Goal: Find contact information: Find contact information

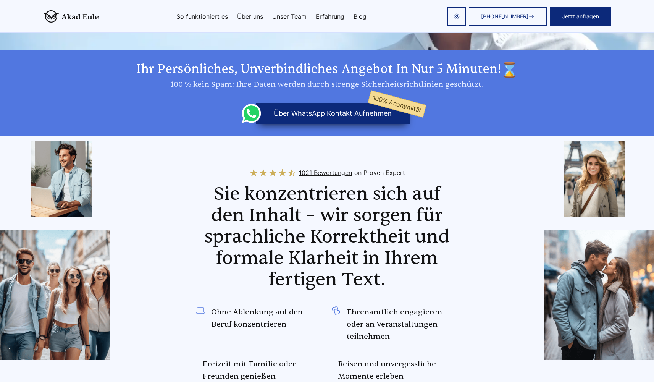
scroll to position [309, 0]
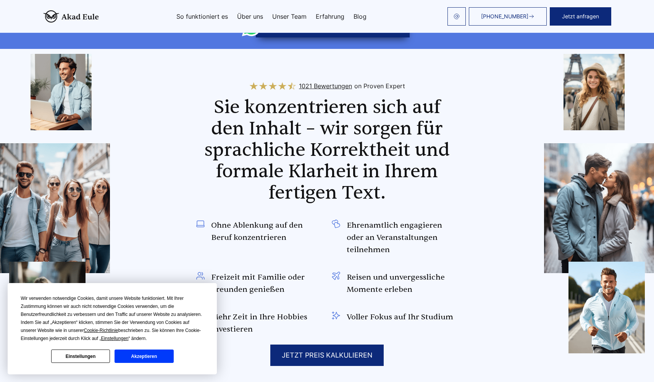
click at [148, 357] on button "Akzeptieren" at bounding box center [144, 355] width 59 height 13
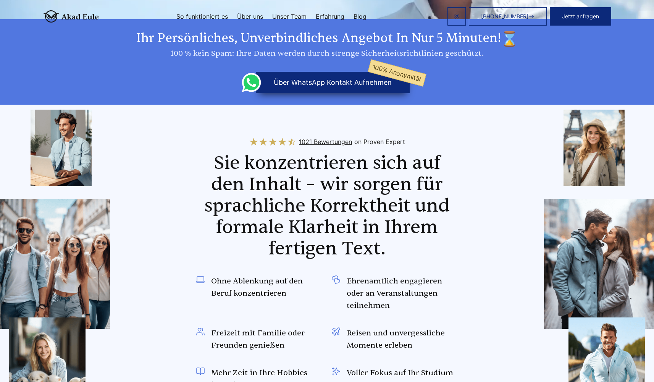
scroll to position [0, 0]
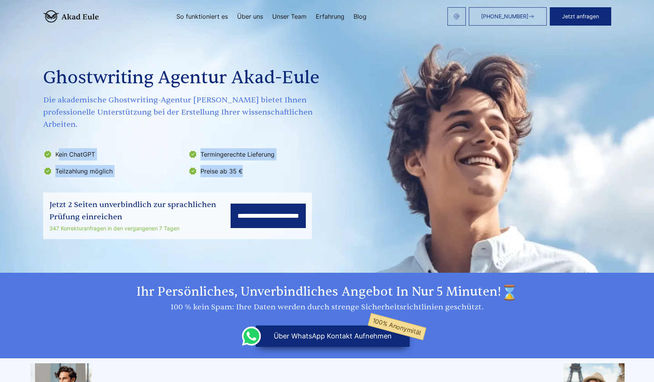
drag, startPoint x: 58, startPoint y: 141, endPoint x: 297, endPoint y: 164, distance: 240.1
click at [297, 164] on ul "Kein ChatGPT Termingerechte Lieferung Teilzahlung möglich Preise ab 35 €" at bounding box center [186, 162] width 287 height 29
click at [306, 165] on li "Preise ab 35 €" at bounding box center [258, 171] width 141 height 12
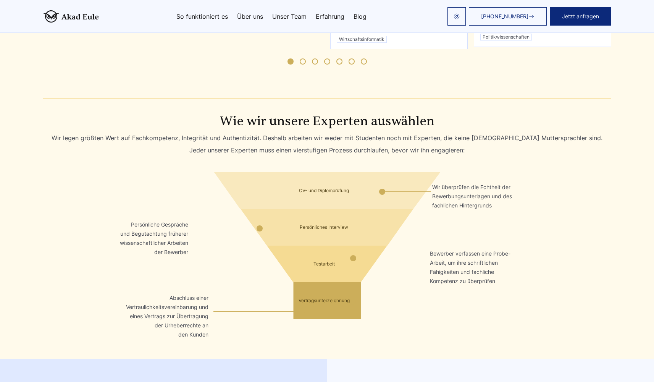
scroll to position [1013, 0]
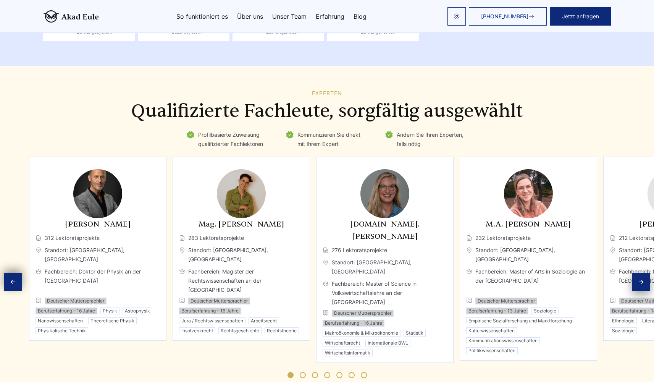
click at [360, 192] on img "3 / 11" at bounding box center [384, 193] width 49 height 49
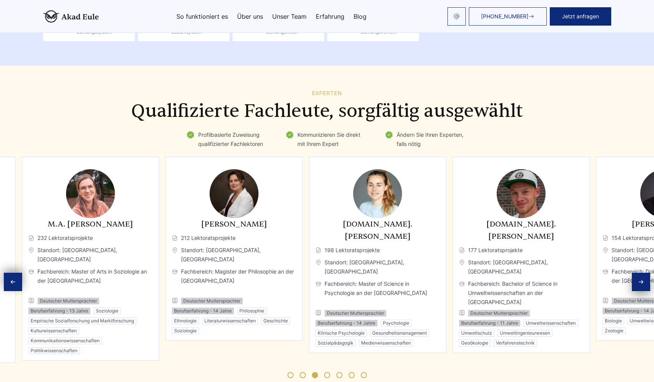
click at [165, 157] on div "Dr. Eleanor Fischer 212 Lektoratsprojekte Standort: Wien, Österreich Fachbereic…" at bounding box center [233, 249] width 137 height 184
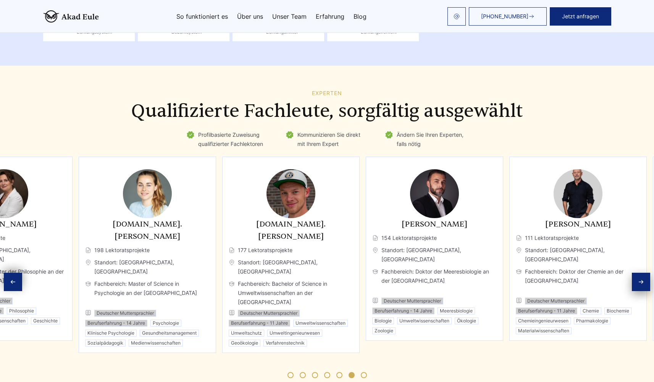
click at [654, 180] on html "+49 441 93168044 Jetzt anfragen So funktioniert es Über uns" at bounding box center [327, 151] width 654 height 2329
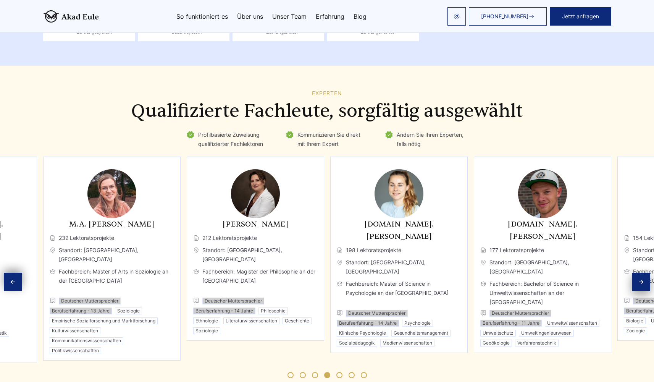
click at [290, 372] on span "Go to slide 1" at bounding box center [291, 375] width 6 height 6
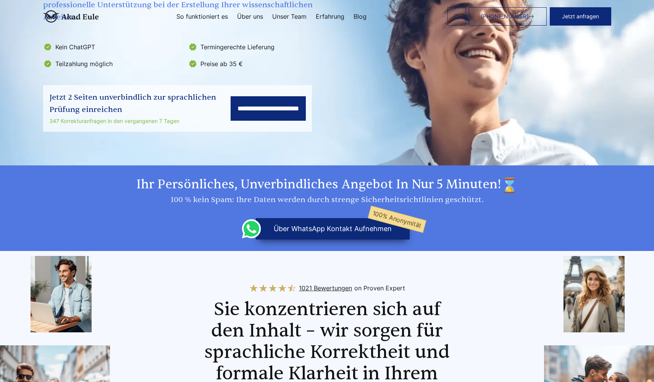
scroll to position [0, 0]
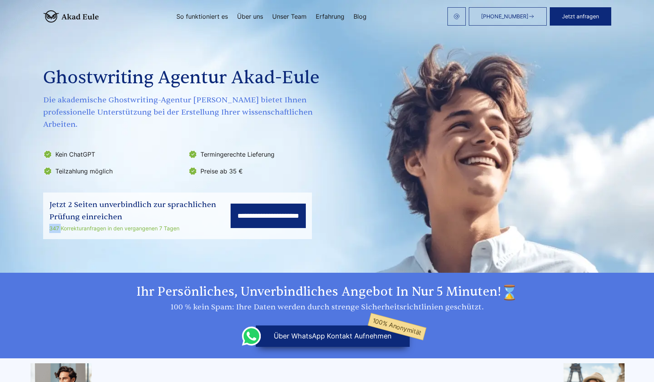
drag, startPoint x: 49, startPoint y: 216, endPoint x: 60, endPoint y: 215, distance: 10.7
click at [60, 224] on div "347 Korrekturanfragen in den vergangenen 7 Tagen" at bounding box center [139, 228] width 181 height 9
click at [78, 241] on section "**********" at bounding box center [327, 136] width 654 height 273
drag, startPoint x: 58, startPoint y: 216, endPoint x: 49, endPoint y: 216, distance: 9.5
click at [49, 224] on div "347 Korrekturanfragen in den vergangenen 7 Tagen" at bounding box center [139, 228] width 181 height 9
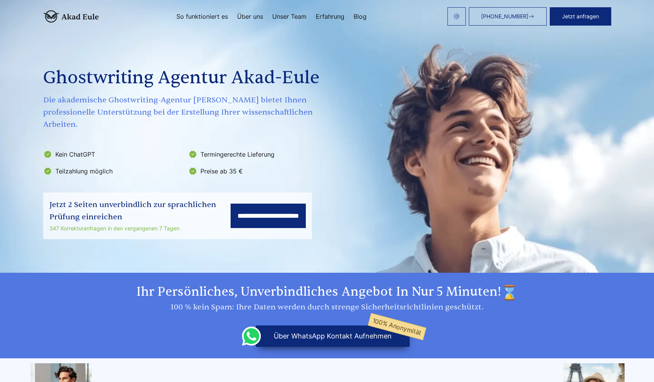
click at [53, 234] on section "**********" at bounding box center [327, 136] width 654 height 273
drag, startPoint x: 50, startPoint y: 216, endPoint x: 184, endPoint y: 217, distance: 134.4
click at [184, 224] on div "347 Korrekturanfragen in den vergangenen 7 Tagen" at bounding box center [139, 228] width 181 height 9
click at [178, 238] on section "**********" at bounding box center [327, 136] width 654 height 273
drag, startPoint x: 60, startPoint y: 216, endPoint x: 49, endPoint y: 217, distance: 10.8
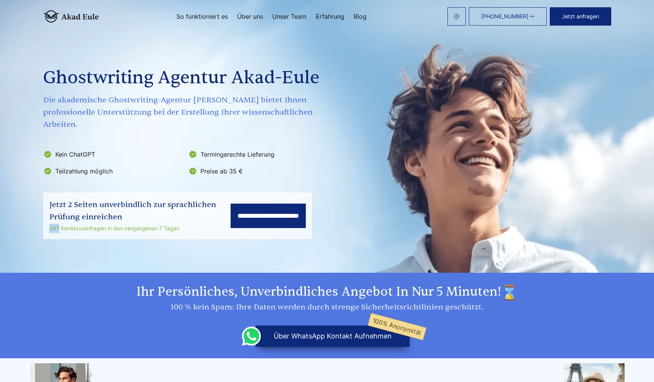
click at [49, 224] on div "347 Korrekturanfragen in den vergangenen 7 Tagen" at bounding box center [139, 228] width 181 height 9
click at [70, 238] on section "**********" at bounding box center [327, 136] width 654 height 273
drag, startPoint x: 61, startPoint y: 216, endPoint x: 193, endPoint y: 221, distance: 132.6
click at [193, 221] on div "**********" at bounding box center [177, 215] width 269 height 47
click at [181, 244] on section "**********" at bounding box center [327, 136] width 654 height 273
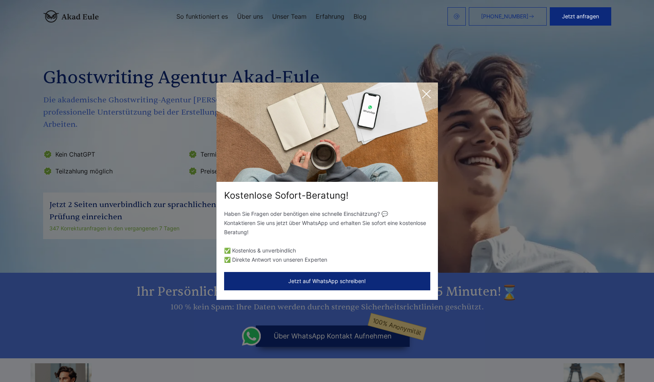
click at [426, 94] on icon at bounding box center [427, 94] width 8 height 8
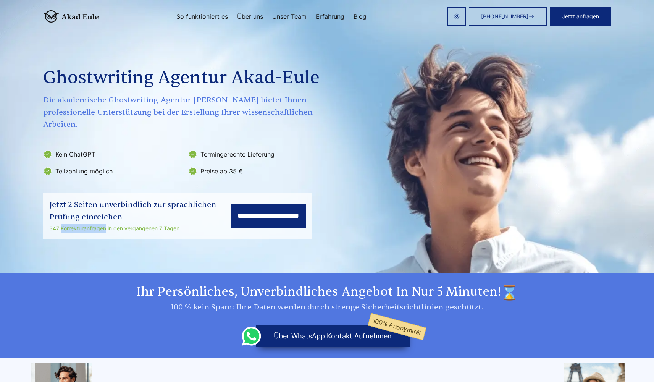
drag, startPoint x: 105, startPoint y: 216, endPoint x: 61, endPoint y: 217, distance: 44.3
click at [61, 224] on div "347 Korrekturanfragen in den vergangenen 7 Tagen" at bounding box center [139, 228] width 181 height 9
click at [73, 232] on section "**********" at bounding box center [327, 136] width 654 height 273
drag, startPoint x: 47, startPoint y: 216, endPoint x: 107, endPoint y: 215, distance: 59.9
click at [107, 215] on div "**********" at bounding box center [177, 215] width 269 height 47
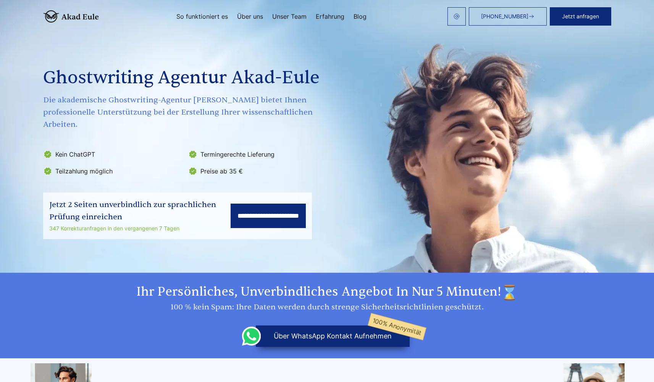
click at [109, 232] on section "**********" at bounding box center [327, 136] width 654 height 273
drag, startPoint x: 105, startPoint y: 215, endPoint x: 62, endPoint y: 216, distance: 43.2
click at [62, 224] on div "347 Korrekturanfragen in den vergangenen 7 Tagen" at bounding box center [139, 228] width 181 height 9
click at [74, 231] on section "**********" at bounding box center [327, 136] width 654 height 273
drag, startPoint x: 56, startPoint y: 216, endPoint x: 51, endPoint y: 234, distance: 19.0
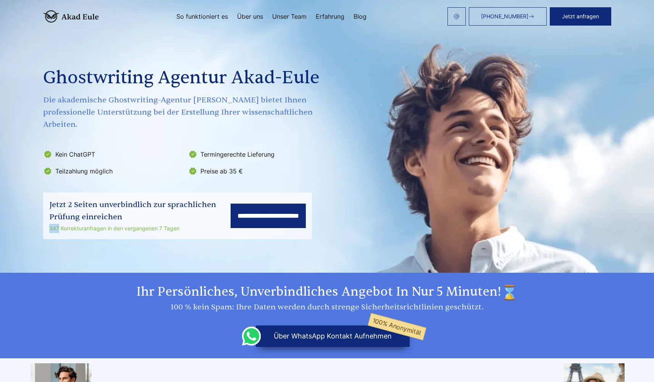
click at [47, 218] on div "**********" at bounding box center [177, 215] width 269 height 47
click at [57, 273] on section "Ihr persönliches, unverbindliches Angebot in nur 5 Minuten! 100 % kein Spam: Ih…" at bounding box center [327, 316] width 654 height 86
drag, startPoint x: 57, startPoint y: 216, endPoint x: 48, endPoint y: 215, distance: 8.8
click at [48, 215] on div "**********" at bounding box center [177, 215] width 269 height 47
click at [62, 233] on section "**********" at bounding box center [327, 136] width 654 height 273
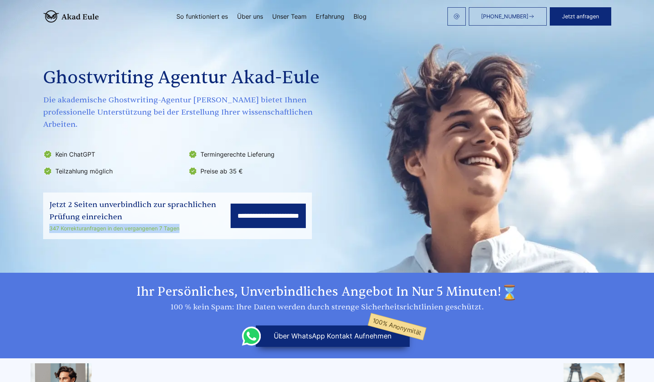
drag, startPoint x: 180, startPoint y: 215, endPoint x: 9, endPoint y: 218, distance: 171.1
click at [9, 218] on section "**********" at bounding box center [327, 136] width 654 height 273
click at [183, 234] on section "**********" at bounding box center [327, 136] width 654 height 273
drag, startPoint x: 159, startPoint y: 216, endPoint x: 179, endPoint y: 219, distance: 20.5
click at [177, 224] on div "347 Korrekturanfragen in den vergangenen 7 Tagen" at bounding box center [139, 228] width 181 height 9
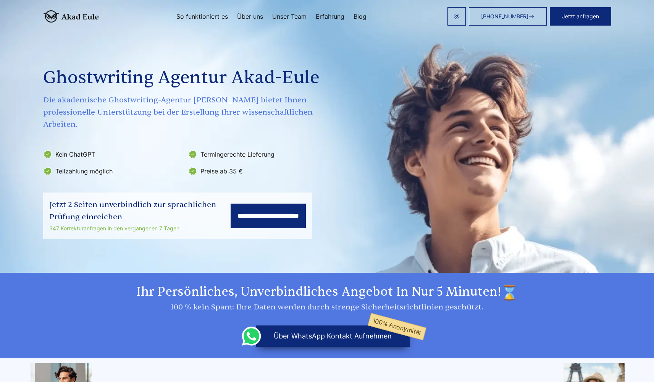
drag, startPoint x: 187, startPoint y: 238, endPoint x: 39, endPoint y: 216, distance: 149.7
click at [186, 238] on section "**********" at bounding box center [327, 136] width 654 height 273
drag, startPoint x: 58, startPoint y: 216, endPoint x: 48, endPoint y: 216, distance: 9.5
click at [48, 216] on div "**********" at bounding box center [177, 215] width 269 height 47
click at [70, 234] on section "**********" at bounding box center [327, 136] width 654 height 273
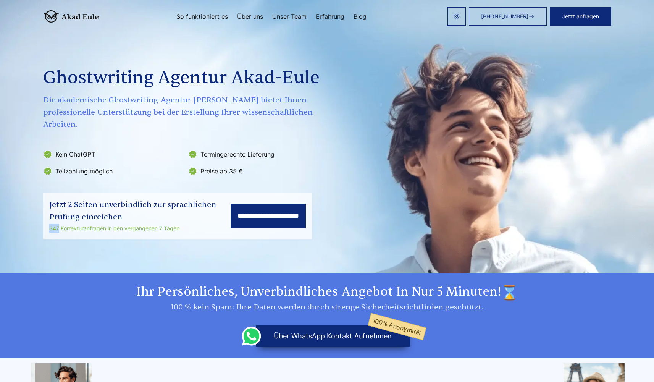
drag, startPoint x: 58, startPoint y: 216, endPoint x: 49, endPoint y: 217, distance: 9.2
click at [49, 224] on div "347 Korrekturanfragen in den vergangenen 7 Tagen" at bounding box center [139, 228] width 181 height 9
click at [56, 230] on section "**********" at bounding box center [327, 136] width 654 height 273
drag, startPoint x: 56, startPoint y: 216, endPoint x: 52, endPoint y: 229, distance: 14.1
click at [45, 215] on div "**********" at bounding box center [177, 215] width 269 height 47
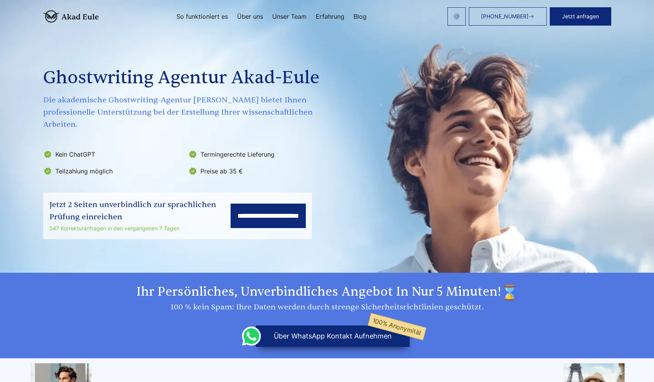
click at [81, 273] on section "Ihr persönliches, unverbindliches Angebot in nur 5 Minuten! 100 % kein Spam: Ih…" at bounding box center [327, 316] width 654 height 86
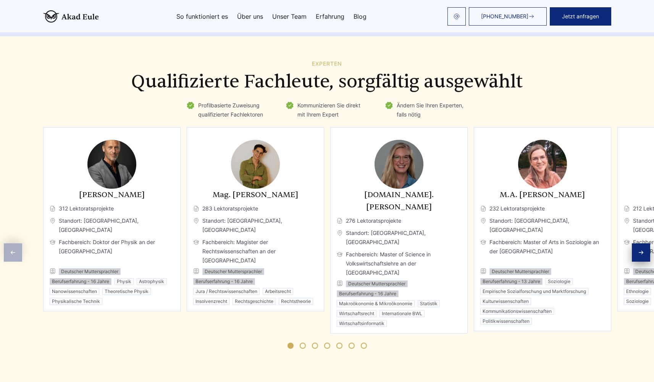
scroll to position [1034, 0]
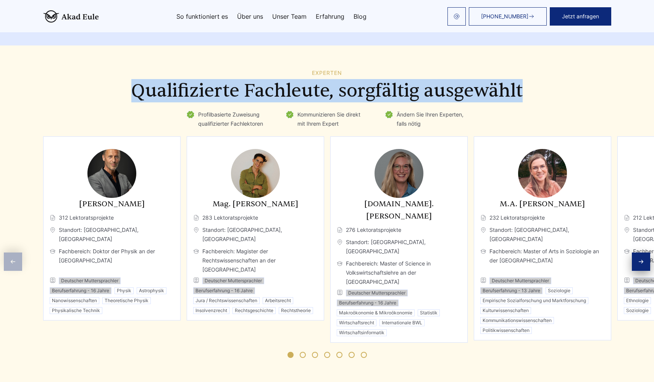
drag, startPoint x: 132, startPoint y: 78, endPoint x: 557, endPoint y: 87, distance: 425.1
click at [557, 87] on h2 "Qualifizierte Fachleute, sorgfältig ausgewählt" at bounding box center [327, 90] width 568 height 21
click at [555, 88] on h2 "Qualifizierte Fachleute, sorgfältig ausgewählt" at bounding box center [327, 90] width 568 height 21
drag, startPoint x: 528, startPoint y: 76, endPoint x: 80, endPoint y: 57, distance: 448.6
click at [81, 57] on section "Experten Qualifizierte Fachleute, sorgfältig ausgewählt Profilbasierte Zuweisun…" at bounding box center [327, 213] width 654 height 337
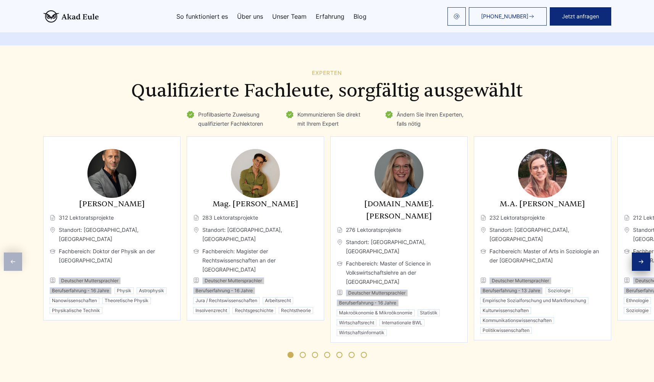
click at [71, 80] on h2 "Qualifizierte Fachleute, sorgfältig ausgewählt" at bounding box center [327, 90] width 568 height 21
click at [330, 181] on div "M.Sc. Mila Liebermann 276 Lektoratsprojekte Standort: Puchs, Schweiz Fachbereic…" at bounding box center [398, 239] width 137 height 206
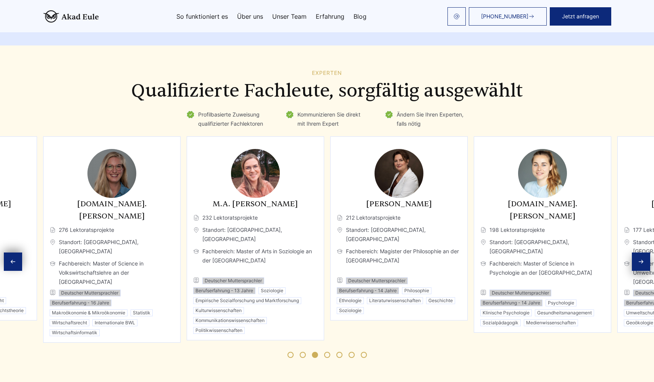
click at [324, 185] on div "M.A. Julia Hartmann 232 Lektoratsprojekte Standort: Halle, Deutschland Fachbere…" at bounding box center [255, 238] width 137 height 204
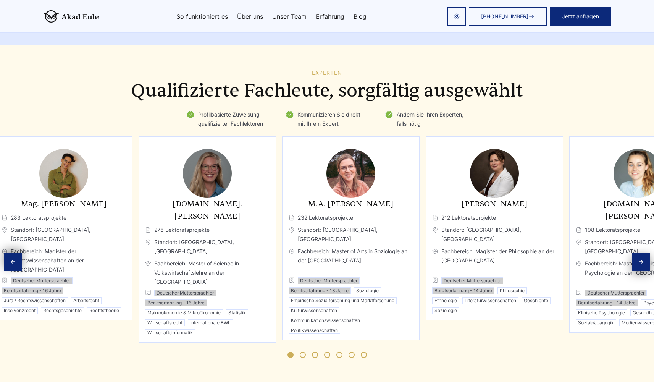
click at [326, 198] on div "M.A. Julia Hartmann 232 Lektoratsprojekte Standort: Halle, Deutschland Fachbere…" at bounding box center [351, 266] width 124 height 136
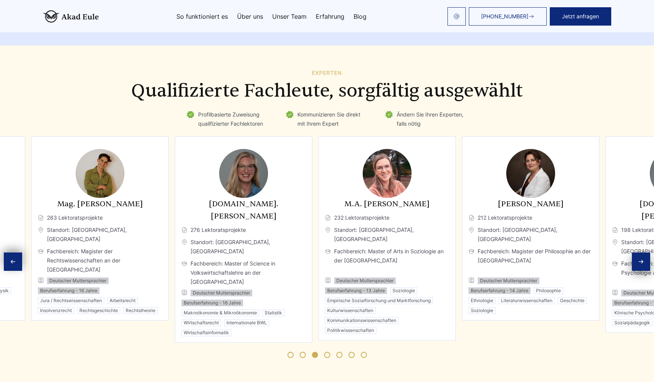
click at [383, 205] on div "M.A. Julia Hartmann 232 Lektoratsprojekte Standort: Halle, Deutschland Fachbere…" at bounding box center [387, 266] width 124 height 136
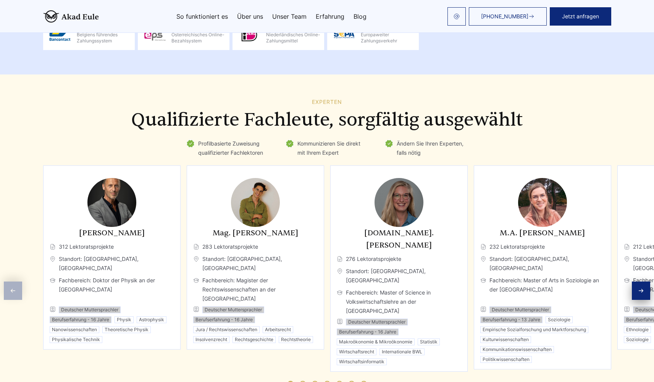
scroll to position [1036, 0]
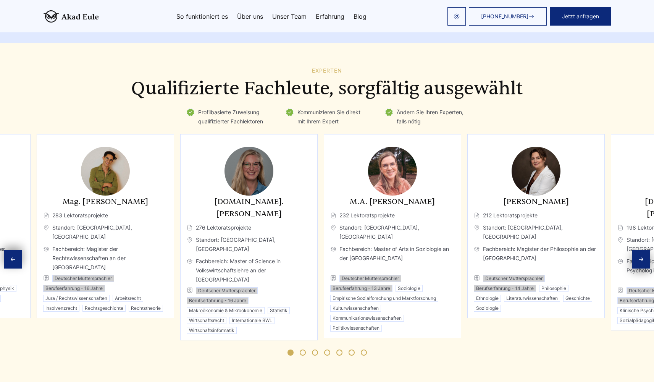
click at [281, 195] on div "M.Sc. Mila Liebermann 276 Lektoratsprojekte Standort: Puchs, Schweiz Fachbereic…" at bounding box center [249, 264] width 124 height 138
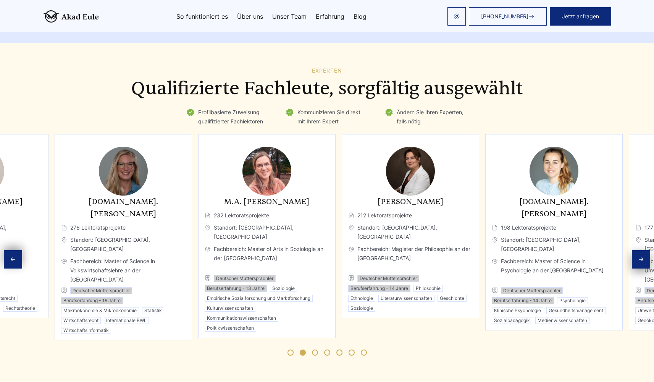
click at [303, 176] on div "M.A. Julia Hartmann 232 Lektoratsprojekte Standort: Halle, Deutschland Fachbere…" at bounding box center [266, 236] width 137 height 204
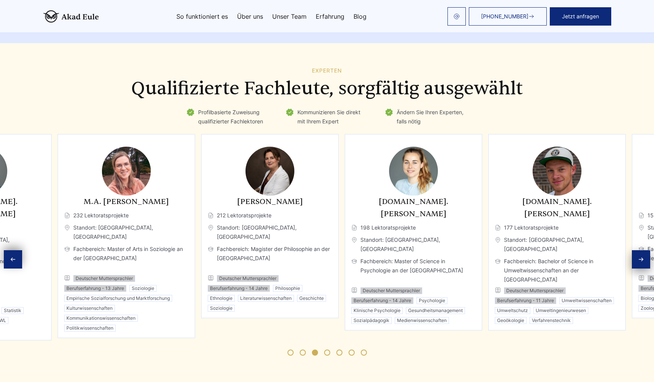
click at [291, 195] on h3 "[PERSON_NAME]" at bounding box center [270, 201] width 124 height 12
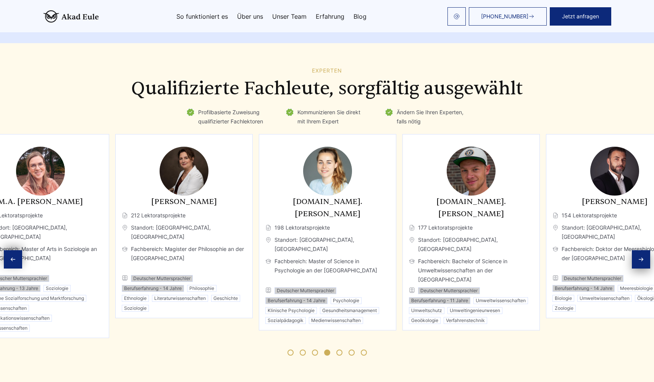
click at [284, 183] on div "M.Sc. Anna Nowak 198 Lektoratsprojekte Standort: Berlin, Deutschland Fachbereic…" at bounding box center [327, 232] width 137 height 196
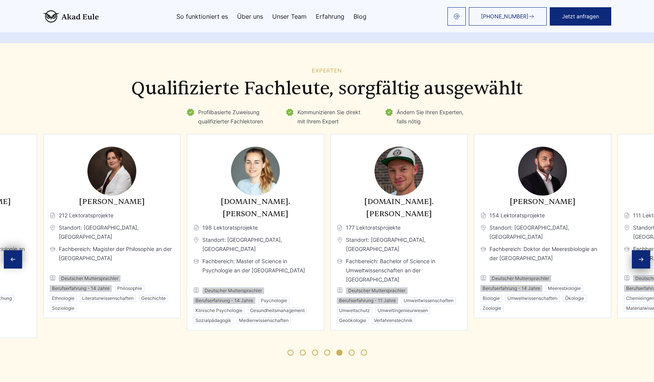
click at [337, 195] on h3 "[DOMAIN_NAME]. [PERSON_NAME]" at bounding box center [399, 207] width 124 height 24
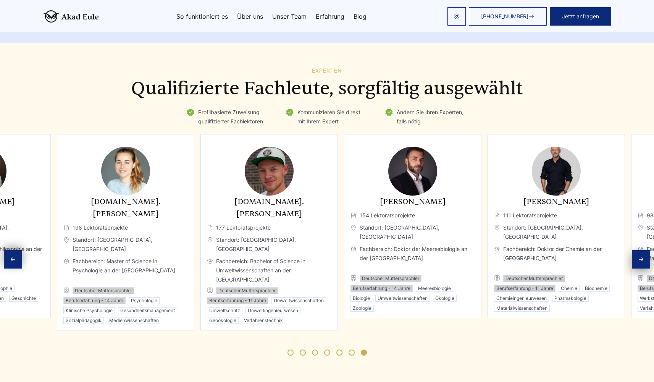
click at [338, 176] on div "B.Sc. Eric Zimmermann 177 Lektoratsprojekte Standort: Bregenzer Wald, Österreic…" at bounding box center [268, 232] width 137 height 196
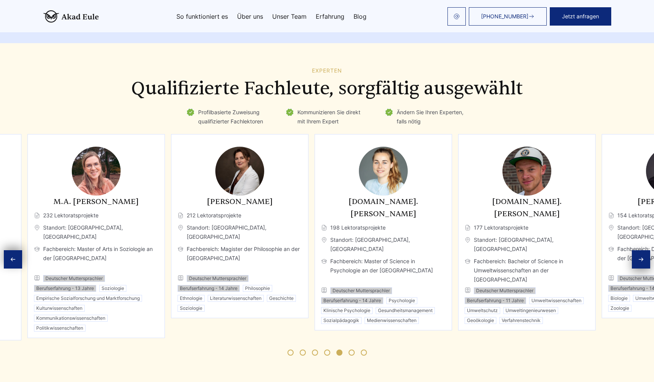
click at [299, 172] on div "Dr. Eleanor Fischer 212 Lektoratsprojekte Standort: Wien, Österreich Fachbereic…" at bounding box center [239, 226] width 137 height 184
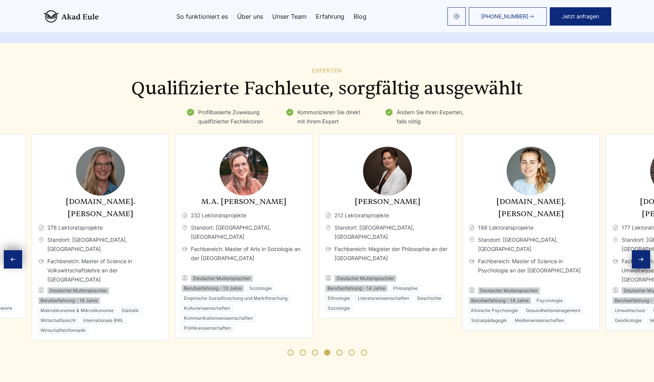
click at [346, 174] on div "Dr. Eleanor Fischer 212 Lektoratsprojekte Standort: Wien, Österreich Fachbereic…" at bounding box center [387, 226] width 137 height 184
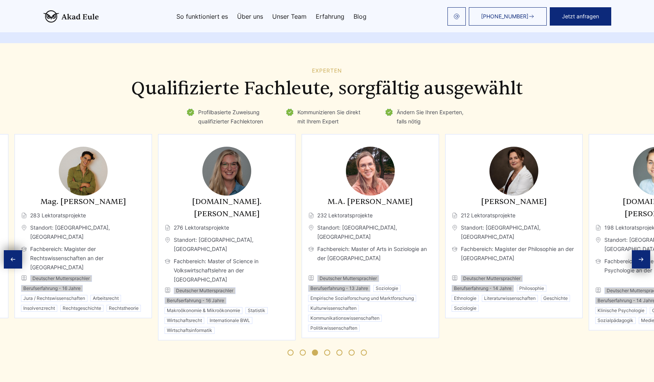
click at [330, 182] on div "M.A. Julia Hartmann 232 Lektoratsprojekte Standort: Halle, Deutschland Fachbere…" at bounding box center [370, 236] width 137 height 204
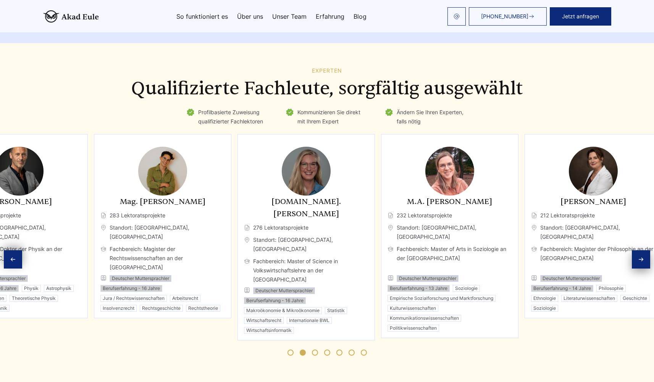
click at [296, 186] on div "Dr. Johannes Becker 312 Lektoratsprojekte Standort: München, Deutschland Fachbe…" at bounding box center [234, 237] width 568 height 206
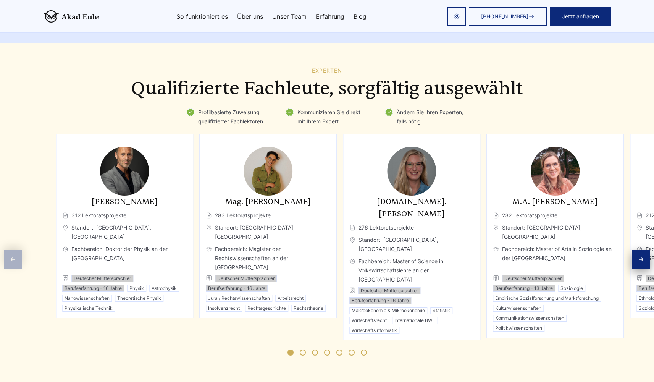
click at [97, 211] on span "312 Lektoratsprojekte" at bounding box center [124, 215] width 124 height 9
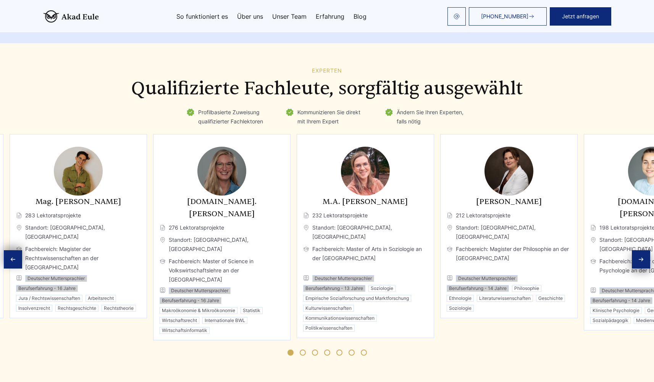
click at [99, 208] on div "Mag. Adrian Demir 283 Lektoratsprojekte Standort: Salzburg, Österreich Fachbere…" at bounding box center [78, 253] width 124 height 116
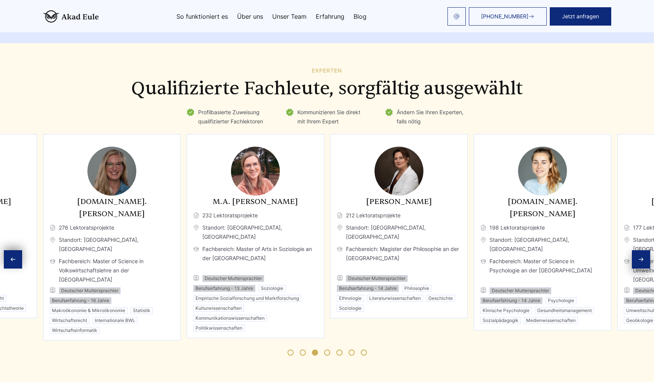
click at [233, 221] on div "M.A. Julia Hartmann 232 Lektoratsprojekte Standort: Halle, Deutschland Fachbere…" at bounding box center [255, 263] width 124 height 136
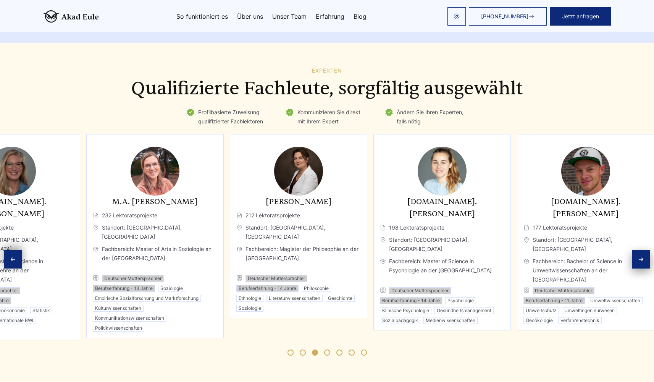
click at [264, 195] on div "Dr. Eleanor Fischer 212 Lektoratsprojekte Standort: Wien, Österreich Fachbereic…" at bounding box center [298, 253] width 124 height 116
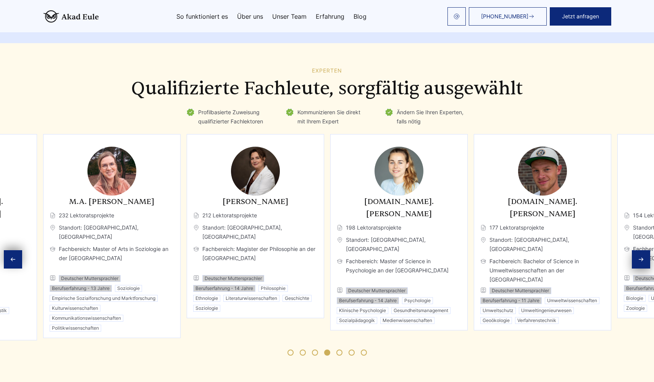
click at [318, 211] on span "212 Lektoratsprojekte" at bounding box center [255, 215] width 124 height 9
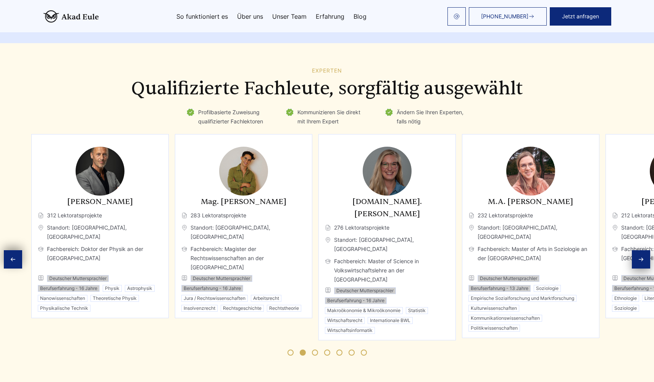
click at [294, 223] on div "Mag. Adrian Demir 283 Lektoratsprojekte Standort: Salzburg, Österreich Fachbere…" at bounding box center [243, 253] width 124 height 116
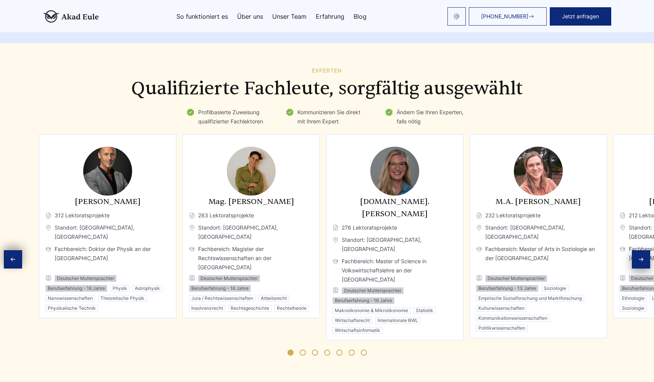
click at [61, 211] on span "312 Lektoratsprojekte" at bounding box center [107, 215] width 124 height 9
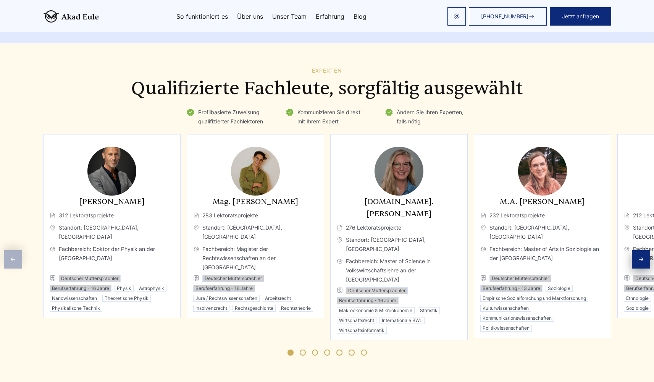
click at [193, 195] on div "Mag. Adrian Demir 283 Lektoratsprojekte Standort: Salzburg, Österreich Fachbere…" at bounding box center [255, 253] width 124 height 116
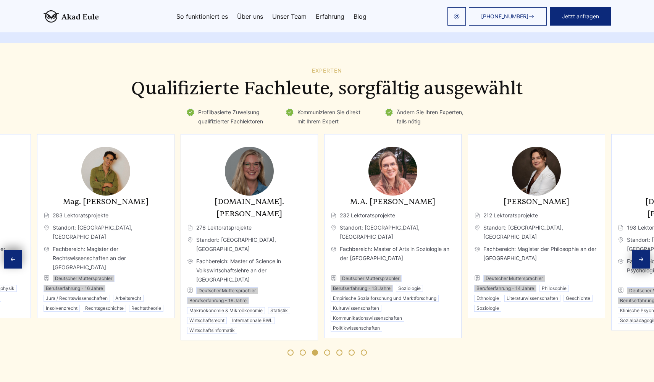
click at [301, 195] on div "M.Sc. Mila Liebermann 276 Lektoratsprojekte Standort: Puchs, Schweiz Fachbereic…" at bounding box center [249, 264] width 124 height 138
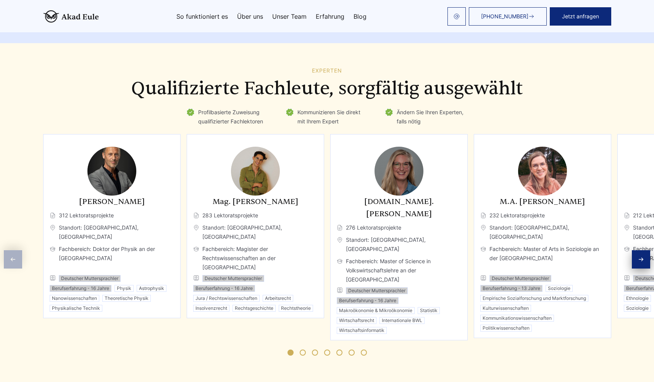
click at [330, 171] on div "M.Sc. Mila Liebermann 276 Lektoratsprojekte Standort: Puchs, Schweiz Fachbereic…" at bounding box center [398, 237] width 137 height 206
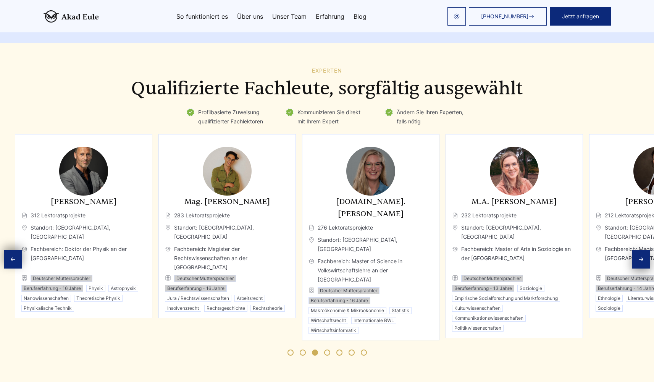
click at [507, 166] on img "4 / 11" at bounding box center [514, 171] width 49 height 49
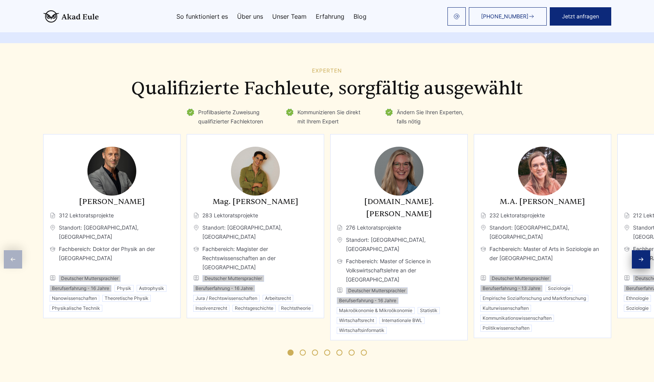
click at [187, 176] on div "Mag. Adrian Demir 283 Lektoratsprojekte Standort: Salzburg, Österreich Fachbere…" at bounding box center [255, 226] width 137 height 184
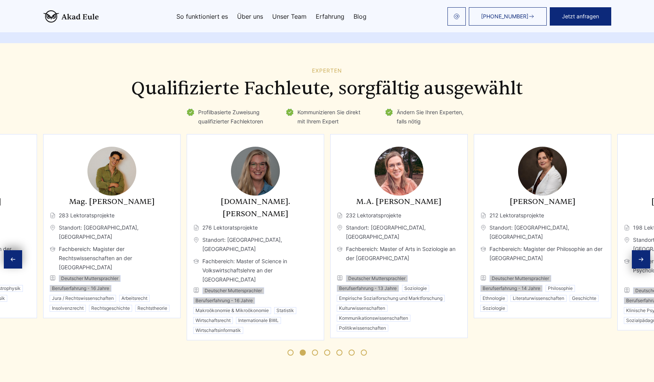
click at [330, 166] on div "M.A. Julia Hartmann 232 Lektoratsprojekte Standort: Halle, Deutschland Fachbere…" at bounding box center [398, 236] width 137 height 204
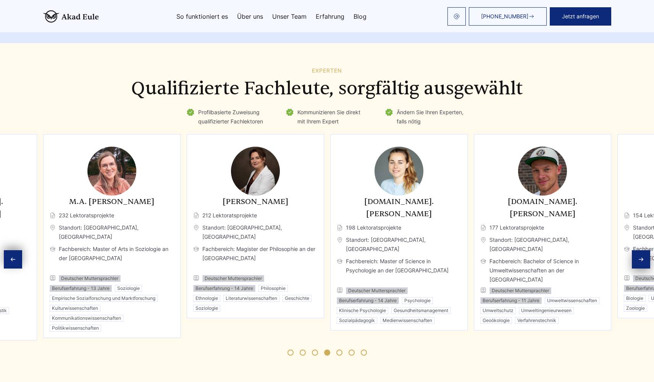
click at [375, 153] on img "6 / 11" at bounding box center [399, 171] width 49 height 49
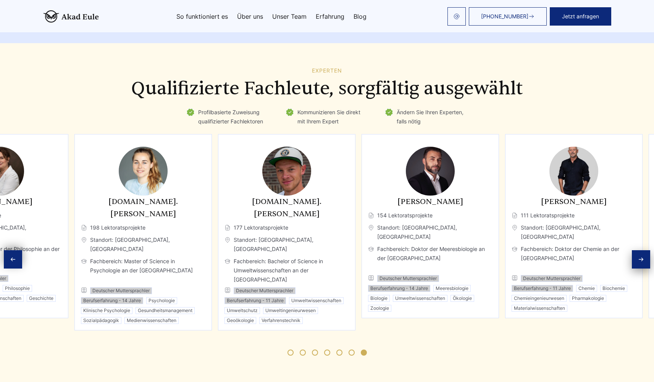
click at [300, 170] on img "7 / 11" at bounding box center [286, 171] width 49 height 49
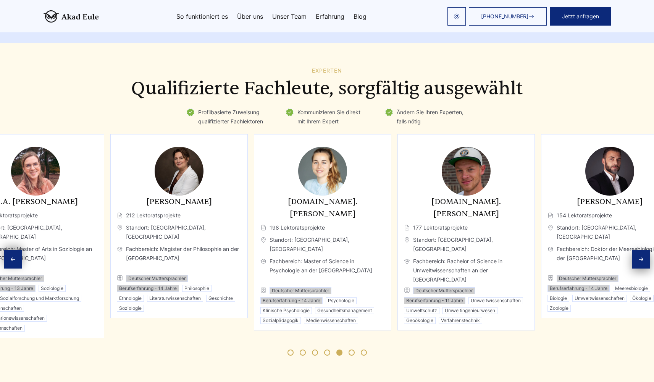
click at [347, 175] on img "6 / 11" at bounding box center [322, 171] width 49 height 49
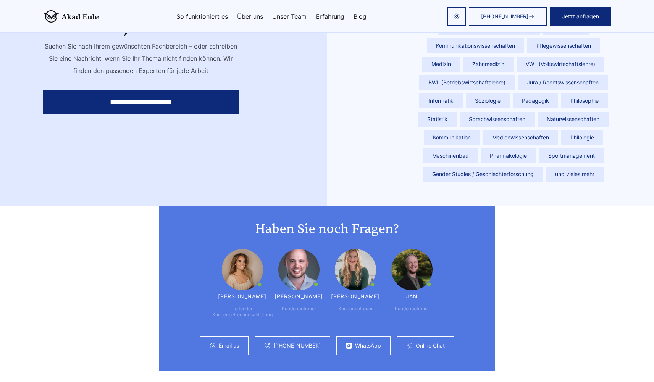
scroll to position [1799, 0]
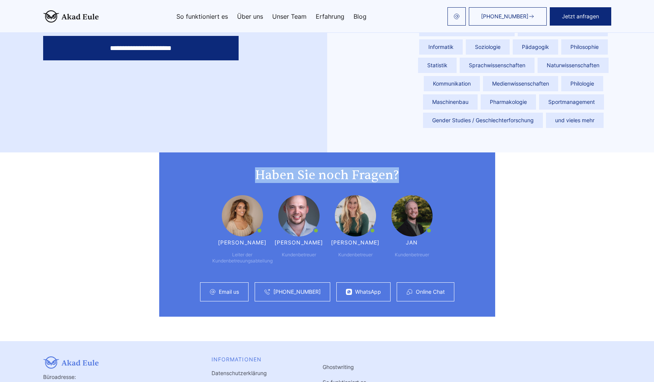
drag, startPoint x: 256, startPoint y: 152, endPoint x: 398, endPoint y: 154, distance: 142.1
click at [398, 168] on h2 "Haben Sie noch Fragen?" at bounding box center [326, 175] width 305 height 15
click at [410, 168] on h2 "Haben Sie noch Fragen?" at bounding box center [326, 175] width 305 height 15
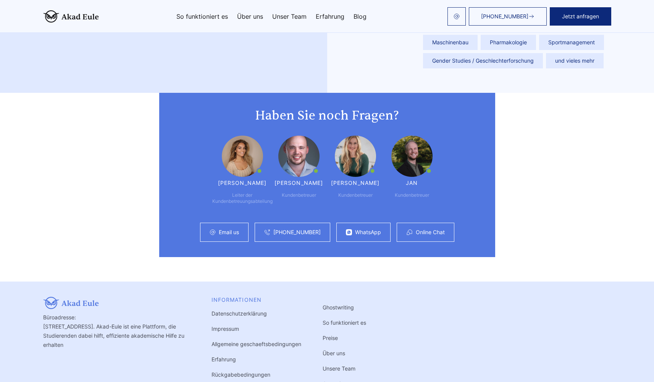
scroll to position [1811, 0]
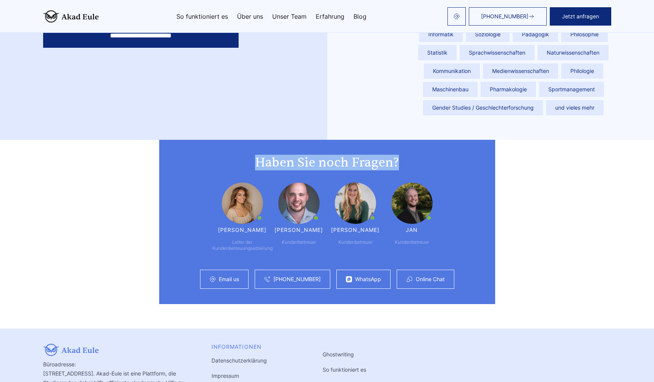
drag, startPoint x: 258, startPoint y: 138, endPoint x: 410, endPoint y: 141, distance: 152.8
click at [409, 155] on h2 "Haben Sie noch Fragen?" at bounding box center [326, 162] width 305 height 15
click at [412, 155] on h2 "Haben Sie noch Fragen?" at bounding box center [326, 162] width 305 height 15
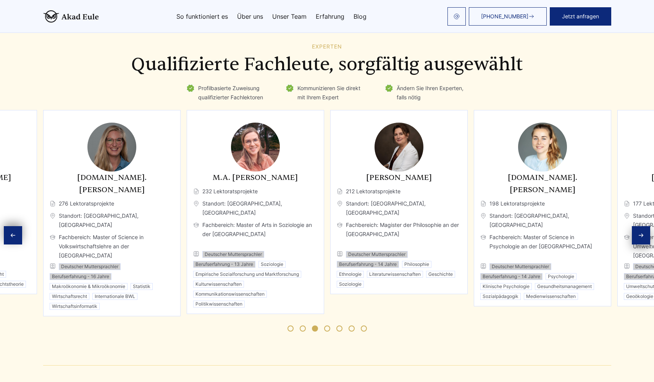
scroll to position [1050, 0]
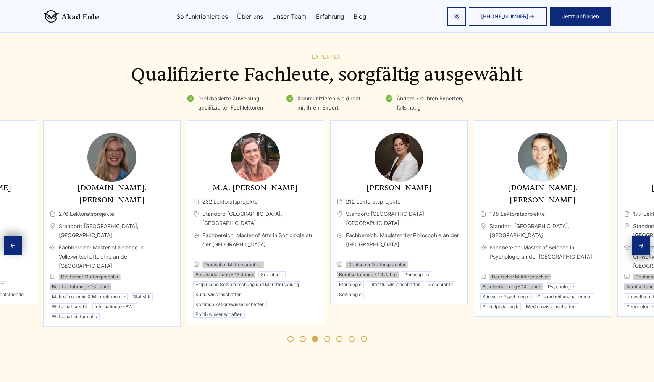
click at [318, 197] on div "M.A. Julia Hartmann 232 Lektoratsprojekte Standort: Halle, Deutschland Fachbere…" at bounding box center [255, 250] width 124 height 136
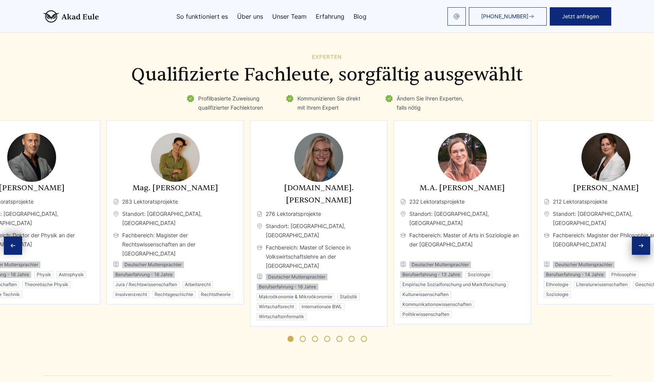
click at [220, 191] on div "Mag. Adrian Demir 283 Lektoratsprojekte Standort: Salzburg, Österreich Fachbere…" at bounding box center [175, 240] width 124 height 116
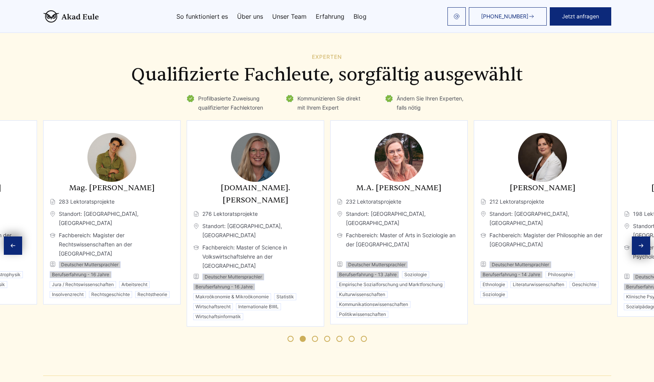
click at [337, 208] on div "M.A. Julia Hartmann 232 Lektoratsprojekte Standort: Halle, Deutschland Fachbere…" at bounding box center [399, 250] width 124 height 136
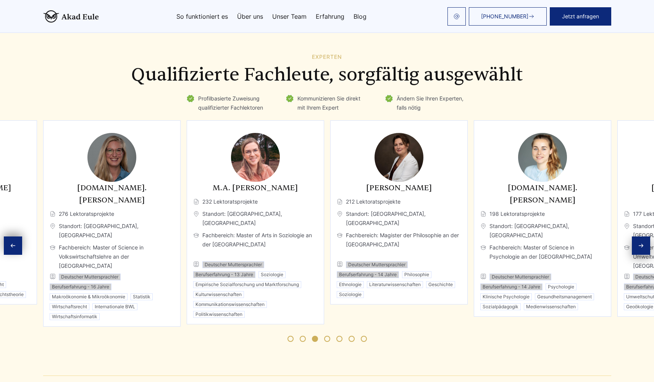
click at [328, 336] on span "Go to slide 4" at bounding box center [327, 339] width 6 height 6
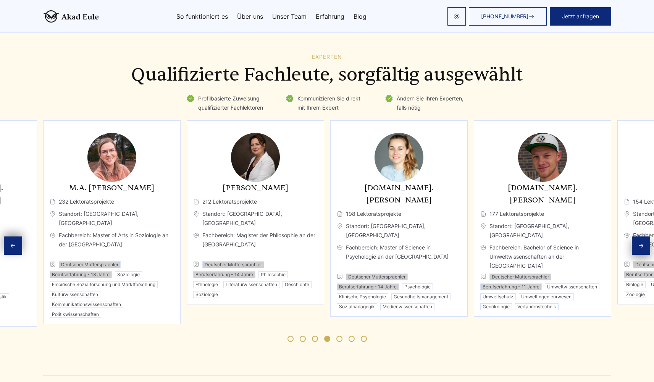
click at [312, 326] on div at bounding box center [327, 338] width 568 height 24
click at [315, 336] on span "Go to slide 3" at bounding box center [315, 339] width 6 height 6
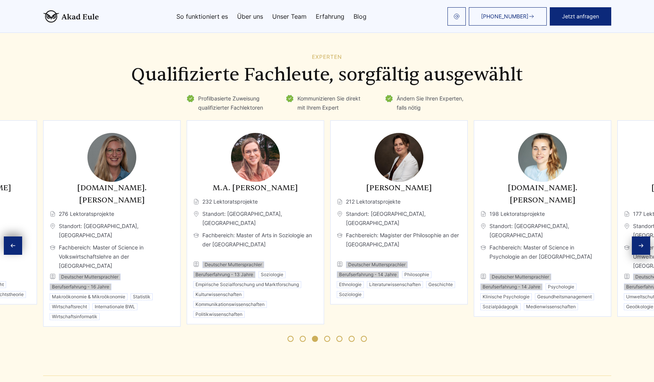
click at [330, 326] on div at bounding box center [327, 338] width 568 height 24
click at [327, 336] on span "Go to slide 4" at bounding box center [327, 339] width 6 height 6
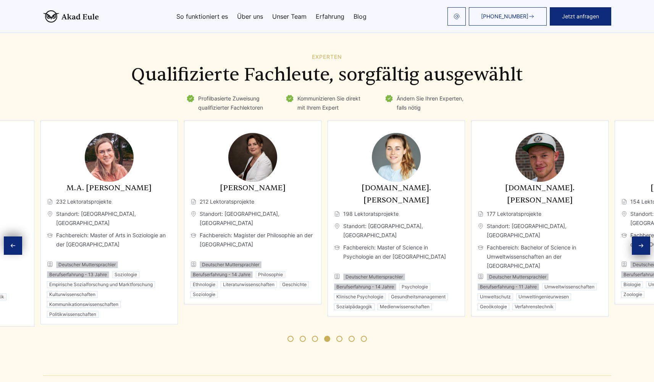
click at [334, 208] on div "M.Sc. Anna Nowak 198 Lektoratsprojekte Standort: Berlin, Deutschland Fachbereic…" at bounding box center [396, 246] width 124 height 128
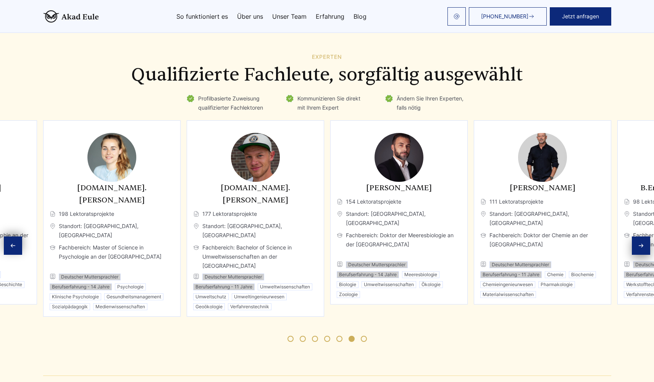
click at [326, 336] on span "Go to slide 4" at bounding box center [327, 339] width 6 height 6
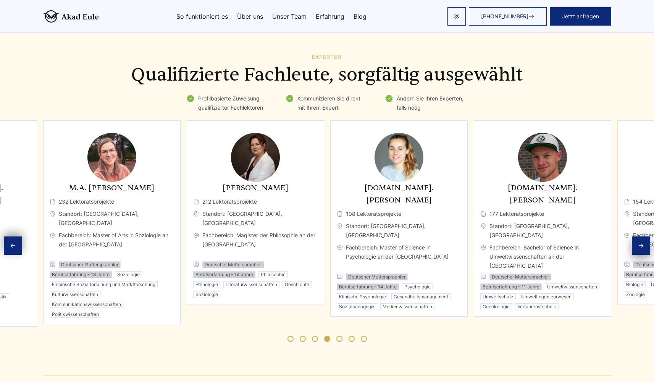
click at [337, 182] on div "M.Sc. Anna Nowak 198 Lektoratsprojekte Standort: Berlin, Deutschland Fachbereic…" at bounding box center [399, 246] width 124 height 128
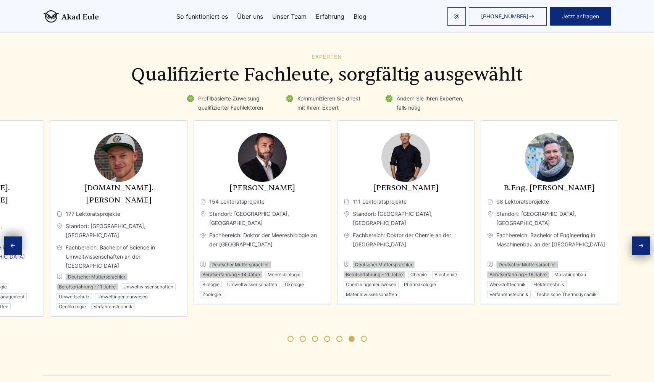
click at [224, 196] on div "Dr. Malte Kusch 154 Lektoratsprojekte Standort: Berlin, Deutschland Fachbereich…" at bounding box center [262, 240] width 124 height 116
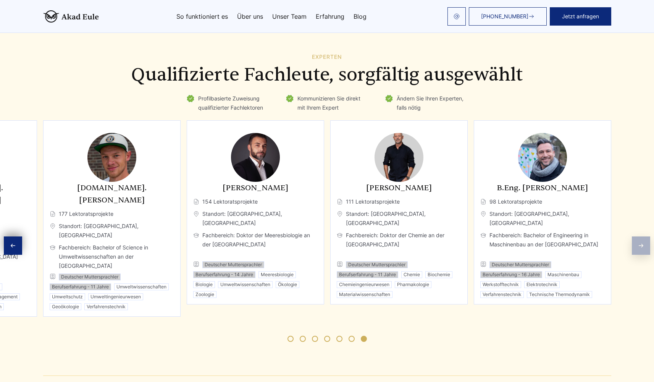
click at [174, 191] on div "B.Sc. Eric Zimmermann 177 Lektoratsprojekte Standort: Bregenzer Wald, Österreic…" at bounding box center [112, 246] width 124 height 128
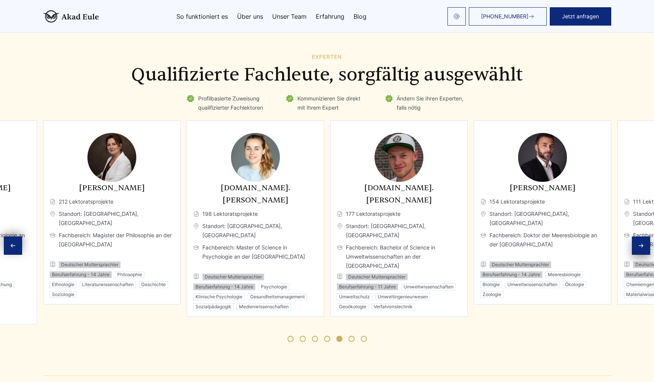
click at [174, 209] on span "Standort: [GEOGRAPHIC_DATA], [GEOGRAPHIC_DATA]" at bounding box center [112, 218] width 124 height 18
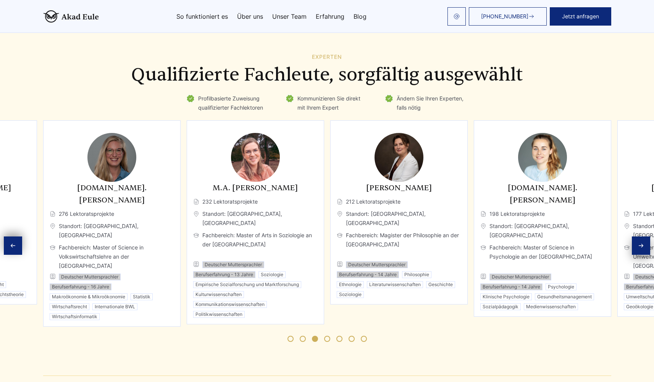
click at [174, 243] on span "Fachbereich: Master of Science in Volkswirtschaftslehre an der [GEOGRAPHIC_DATA]" at bounding box center [112, 256] width 124 height 27
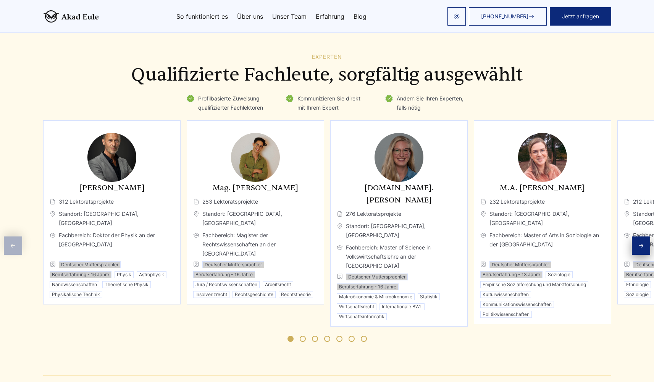
click at [325, 336] on span "Go to slide 4" at bounding box center [327, 339] width 6 height 6
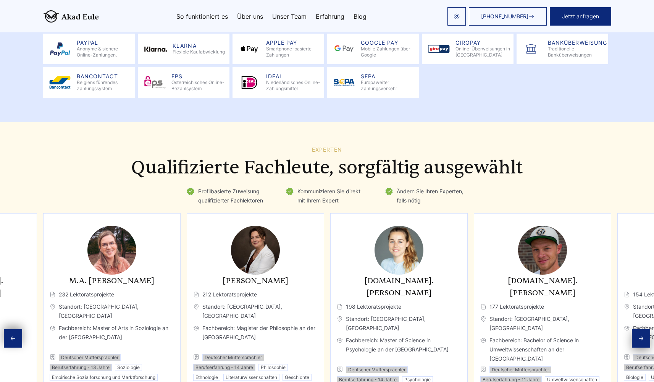
scroll to position [1119, 0]
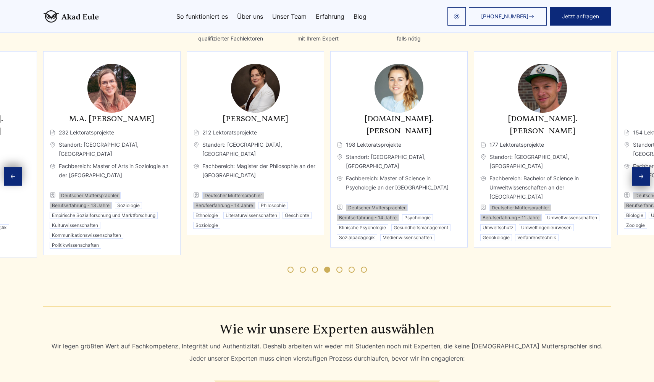
click at [291, 267] on span "Go to slide 1" at bounding box center [291, 270] width 6 height 6
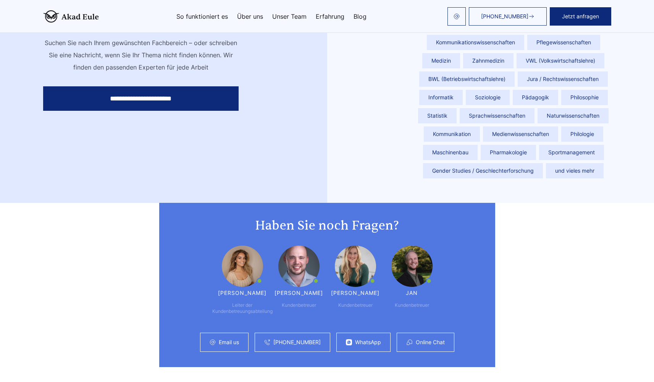
scroll to position [1816, 0]
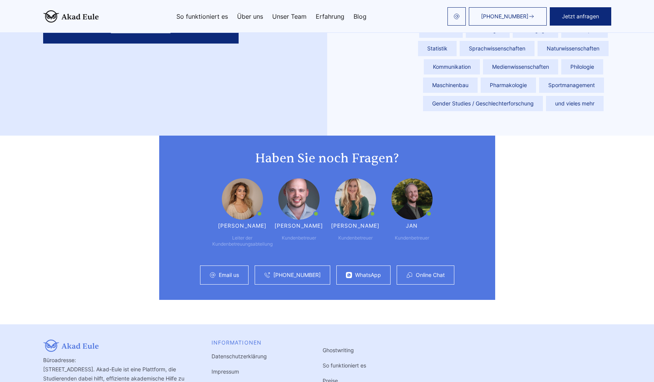
drag, startPoint x: 260, startPoint y: 132, endPoint x: 450, endPoint y: 217, distance: 208.2
click at [450, 217] on div "Haben Sie noch Fragen? Maria Leiter der Kundenbetreuungsabteilung Günther Kunde…" at bounding box center [327, 218] width 336 height 164
click at [450, 218] on div "Maria Leiter der Kundenbetreuungsabteilung Günther Kundenbetreuer Irene Kundenb…" at bounding box center [326, 212] width 305 height 69
click at [219, 178] on div "Maria Leiter der Kundenbetreuungsabteilung Günther Kundenbetreuer Irene Kundenb…" at bounding box center [326, 212] width 305 height 69
drag, startPoint x: 433, startPoint y: 215, endPoint x: 217, endPoint y: 205, distance: 216.4
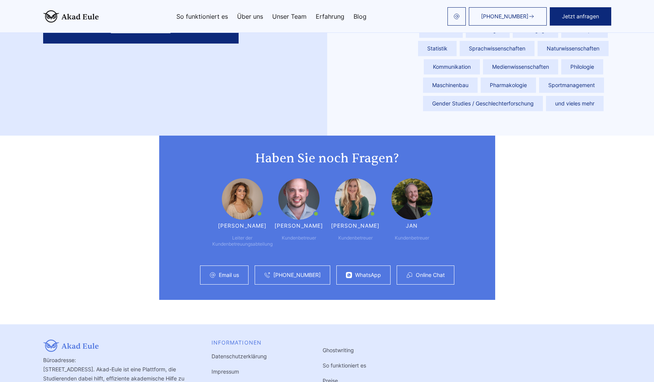
click at [221, 204] on div "Maria Leiter der Kundenbetreuungsabteilung Günther Kundenbetreuer Irene Kundenb…" at bounding box center [326, 212] width 305 height 69
click at [199, 203] on div "Maria Leiter der Kundenbetreuungsabteilung Günther Kundenbetreuer Irene Kundenb…" at bounding box center [326, 212] width 305 height 69
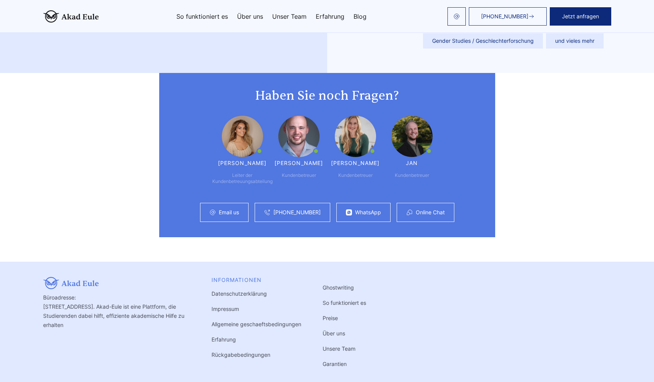
scroll to position [1924, 0]
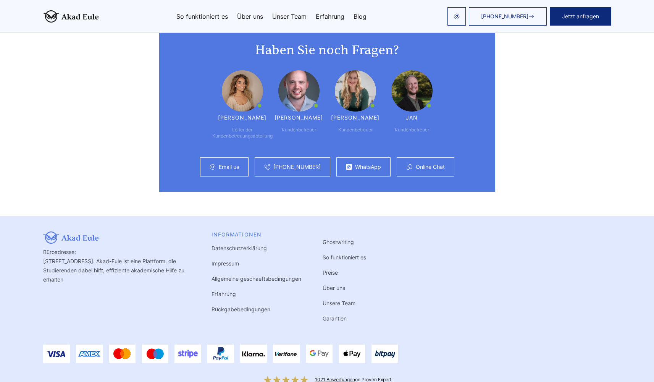
click at [234, 260] on link "Impressum" at bounding box center [225, 263] width 27 height 6
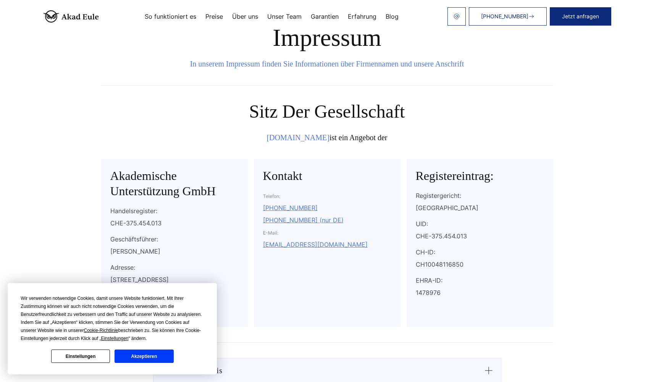
scroll to position [31, 0]
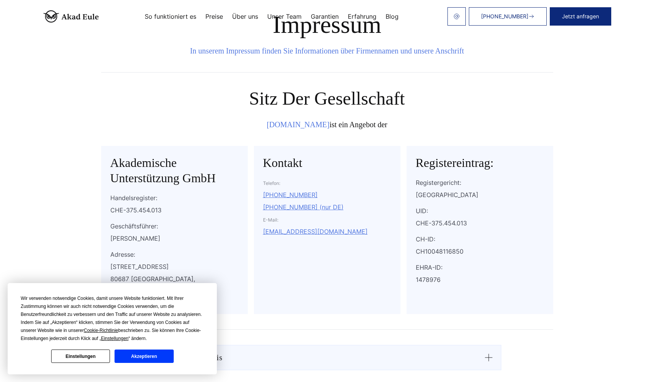
click at [162, 354] on button "Akzeptieren" at bounding box center [144, 355] width 59 height 13
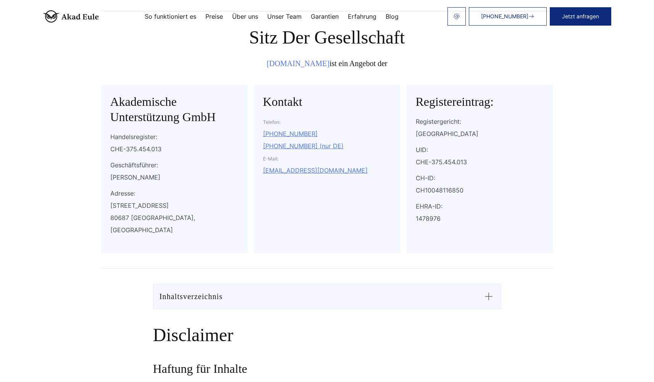
scroll to position [90, 0]
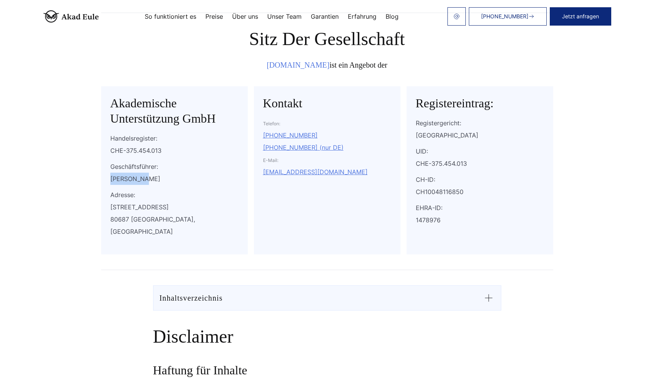
drag, startPoint x: 145, startPoint y: 179, endPoint x: 106, endPoint y: 176, distance: 39.4
click at [106, 176] on div "Akademische Unterstützung GmbH Handelsregister: CHE-375.454.013 Geschäftsführer…" at bounding box center [174, 170] width 147 height 168
click at [206, 186] on div "Handelsregister: CHE-375.454.013 Geschäftsführer: Eugen Nutz Adresse: Landsberg…" at bounding box center [174, 186] width 128 height 109
drag, startPoint x: 145, startPoint y: 178, endPoint x: 99, endPoint y: 176, distance: 46.2
click at [99, 176] on div "Impressum In unserem Impressum finden Sie Informationen über Firmennamen und un…" at bounding box center [327, 111] width 470 height 318
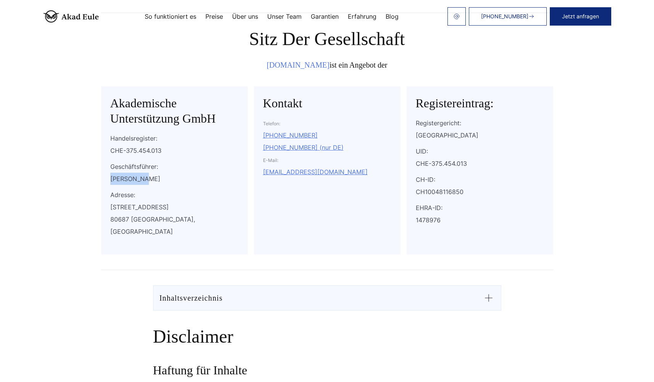
click at [124, 182] on div "Eugen Nutz" at bounding box center [174, 179] width 128 height 12
drag, startPoint x: 146, startPoint y: 178, endPoint x: 111, endPoint y: 178, distance: 35.5
click at [111, 178] on div "Eugen Nutz" at bounding box center [174, 179] width 128 height 12
click at [143, 187] on div "Handelsregister: CHE-375.454.013 Geschäftsführer: Eugen Nutz Adresse: Landsberg…" at bounding box center [174, 186] width 128 height 109
drag, startPoint x: 146, startPoint y: 178, endPoint x: 111, endPoint y: 178, distance: 35.5
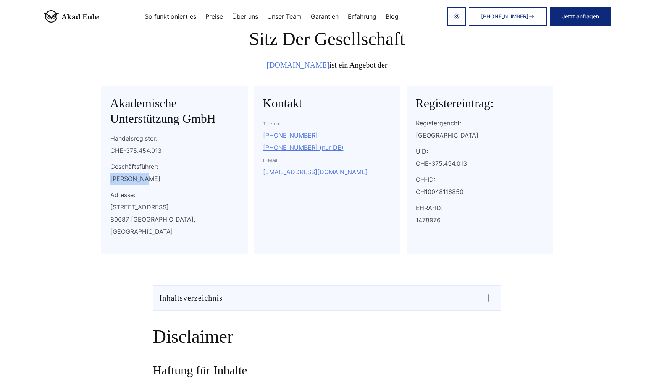
click at [111, 178] on div "Eugen Nutz" at bounding box center [174, 179] width 128 height 12
click at [173, 196] on p "Adresse:" at bounding box center [174, 195] width 128 height 12
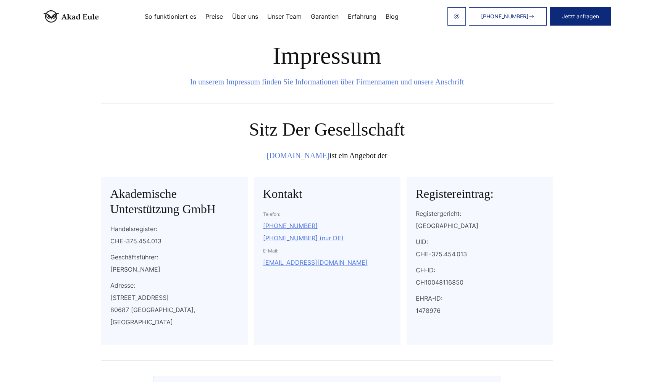
scroll to position [49, 0]
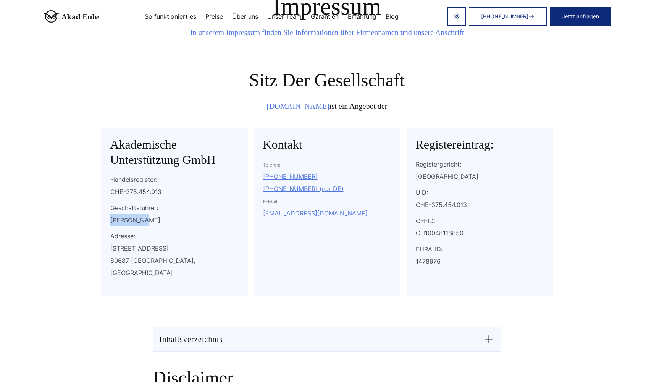
drag, startPoint x: 144, startPoint y: 219, endPoint x: 95, endPoint y: 217, distance: 49.3
click at [95, 217] on div "Impressum In unserem Impressum finden Sie Informationen über Firmennamen und un…" at bounding box center [327, 152] width 470 height 318
click at [187, 221] on div "Eugen Nutz" at bounding box center [174, 220] width 128 height 12
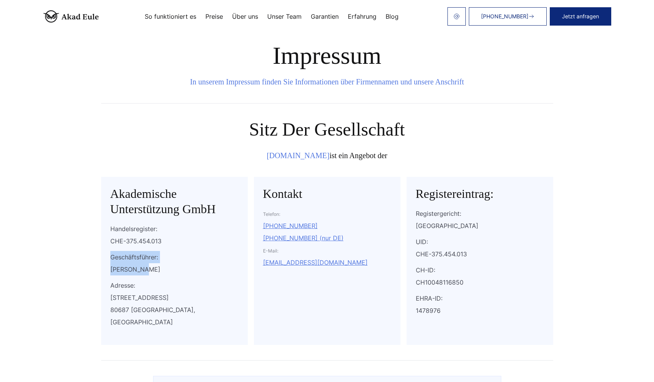
drag, startPoint x: 149, startPoint y: 269, endPoint x: 78, endPoint y: 258, distance: 71.8
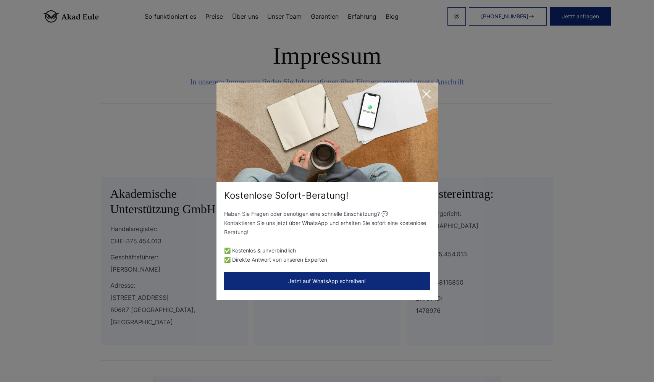
click at [214, 16] on div "Kostenlose Sofort-Beratung! Haben Sie Fragen oder benötigen eine schnelle Einsc…" at bounding box center [327, 191] width 654 height 382
click at [430, 94] on icon at bounding box center [426, 93] width 15 height 15
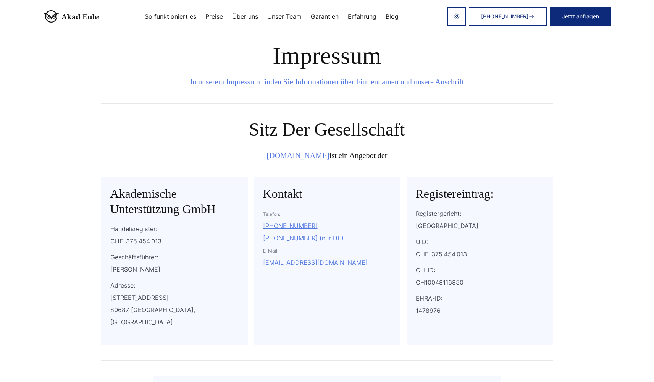
click at [278, 15] on link "Unser Team" at bounding box center [284, 16] width 34 height 6
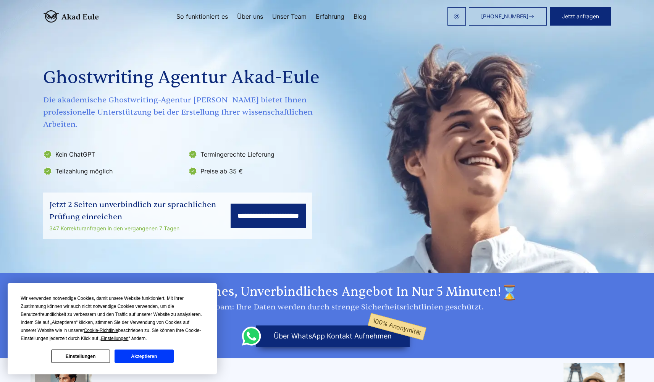
click at [145, 355] on button "Akzeptieren" at bounding box center [144, 355] width 59 height 13
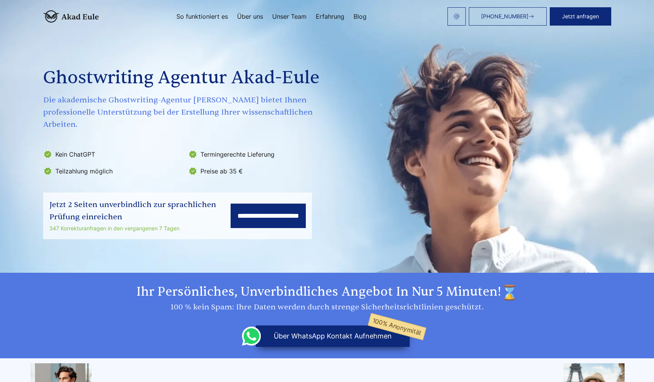
click at [253, 16] on link "Über uns" at bounding box center [250, 16] width 26 height 6
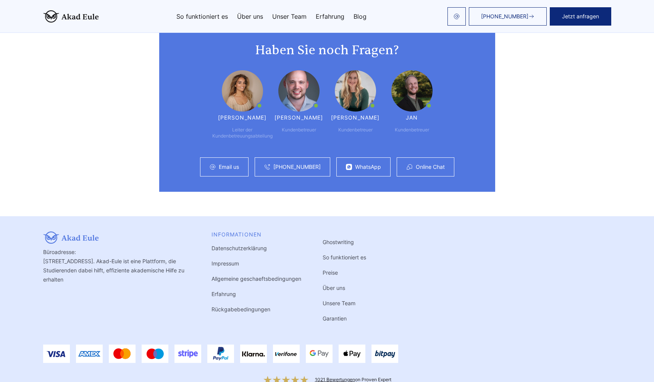
scroll to position [1575, 0]
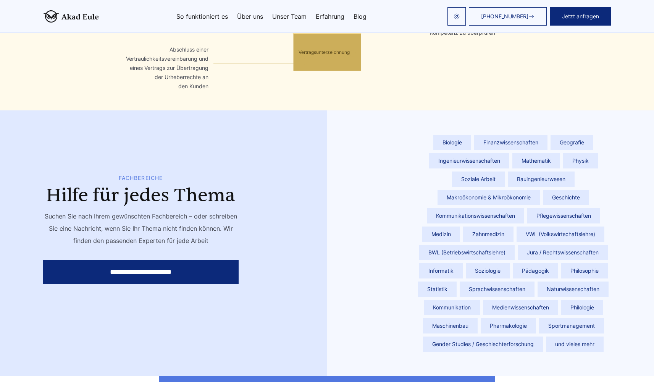
click at [40, 15] on div "+49 441 93168044 Jetzt anfragen So funktioniert es Über uns" at bounding box center [327, 16] width 586 height 18
click at [58, 14] on img at bounding box center [71, 16] width 56 height 12
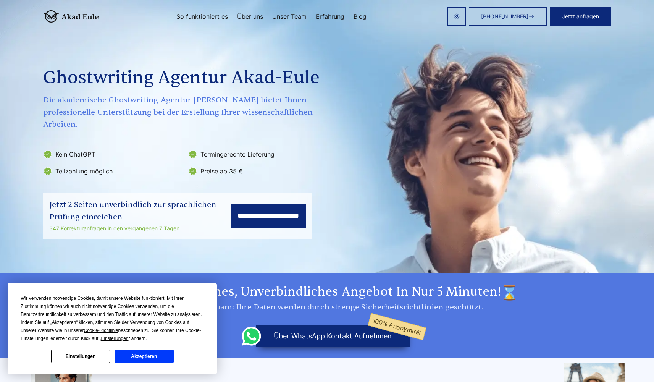
click at [153, 352] on button "Akzeptieren" at bounding box center [144, 355] width 59 height 13
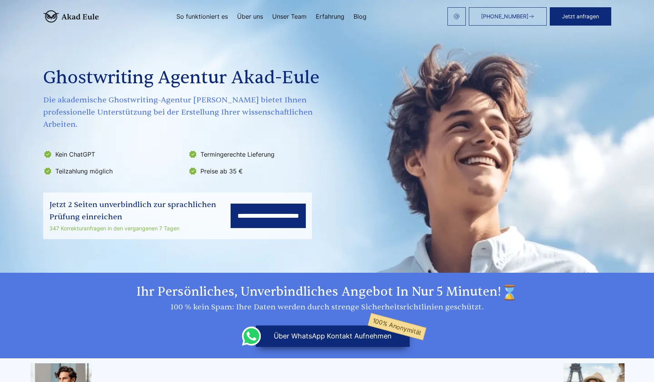
click at [286, 16] on link "Unser Team" at bounding box center [289, 16] width 34 height 6
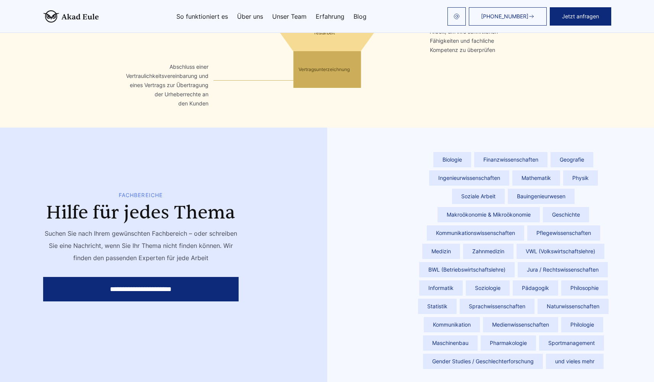
scroll to position [1076, 0]
